Goal: Find specific page/section: Find specific page/section

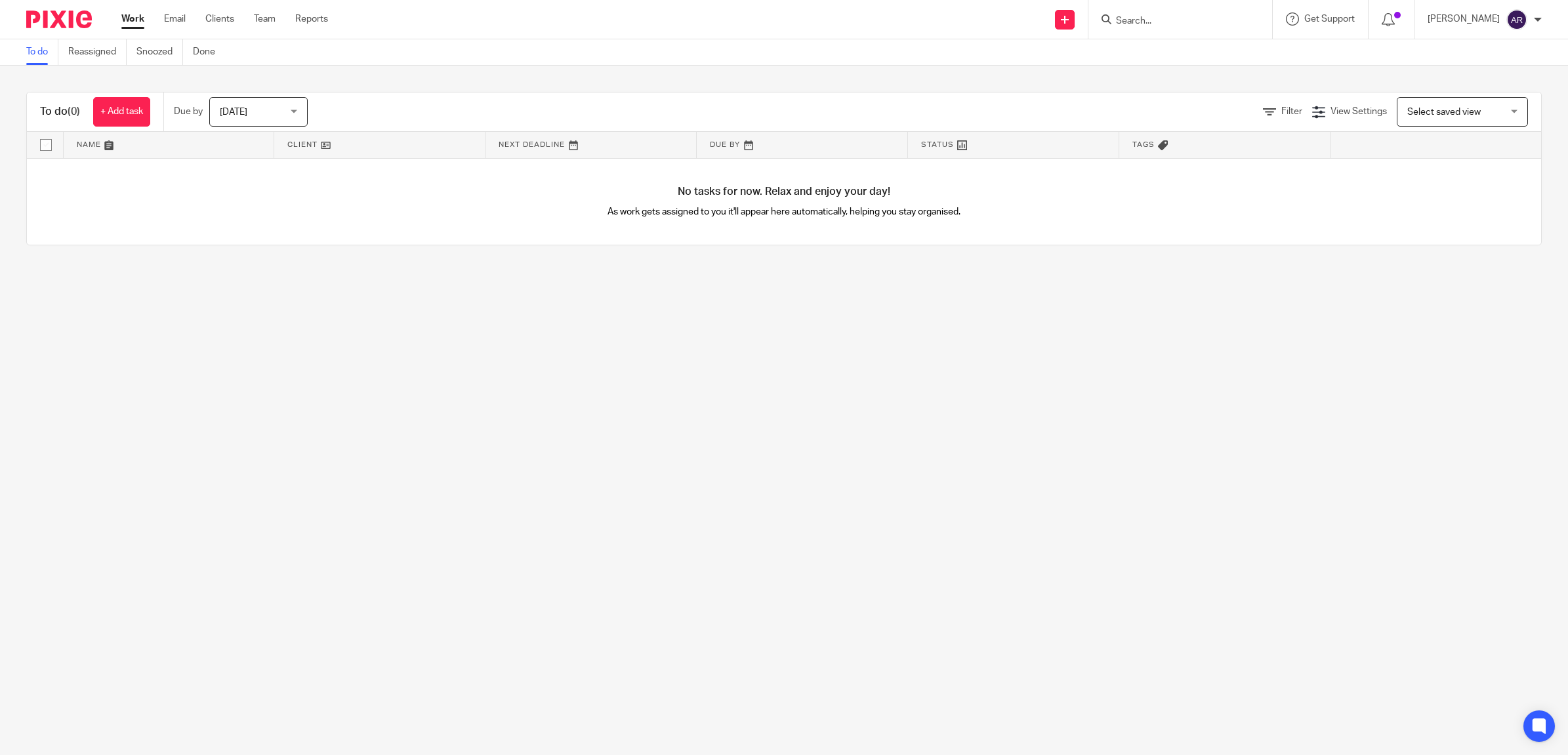
click at [1154, 17] on input "Search" at bounding box center [1173, 21] width 118 height 12
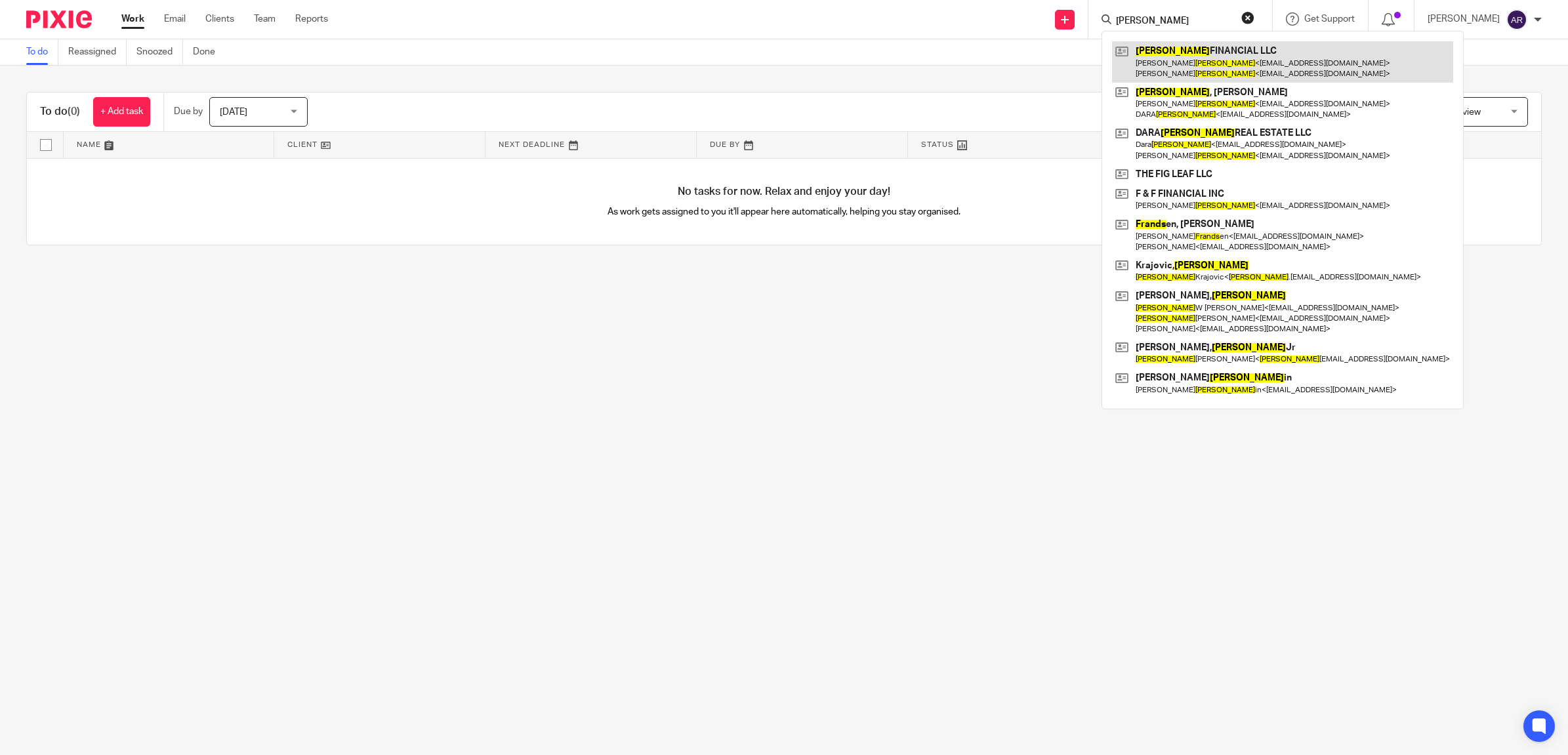
type input "[PERSON_NAME]"
click at [1169, 70] on link at bounding box center [1282, 62] width 341 height 41
